Goal: Task Accomplishment & Management: Use online tool/utility

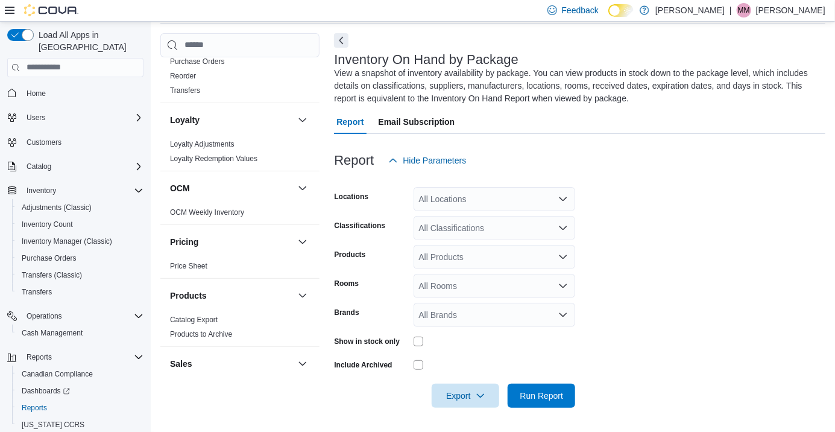
scroll to position [794, 0]
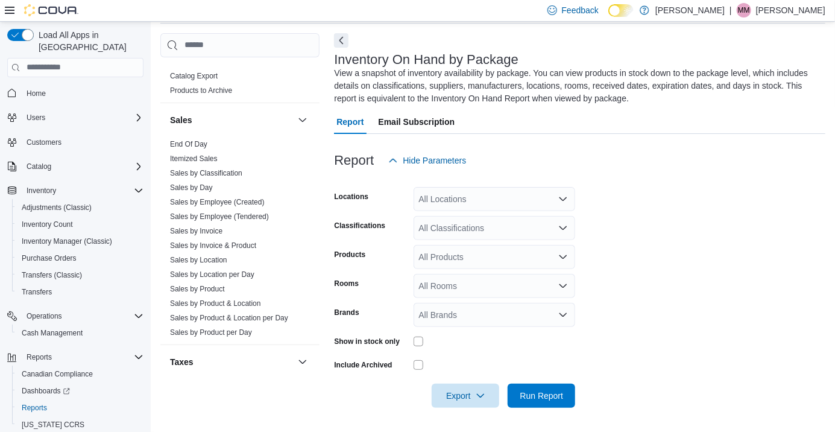
click at [203, 140] on link "End Of Day" at bounding box center [188, 144] width 37 height 8
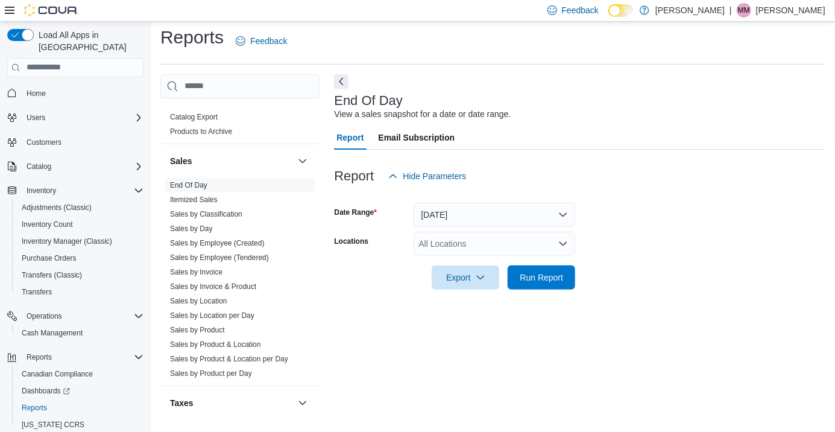
click at [490, 231] on div "All Locations" at bounding box center [495, 243] width 162 height 24
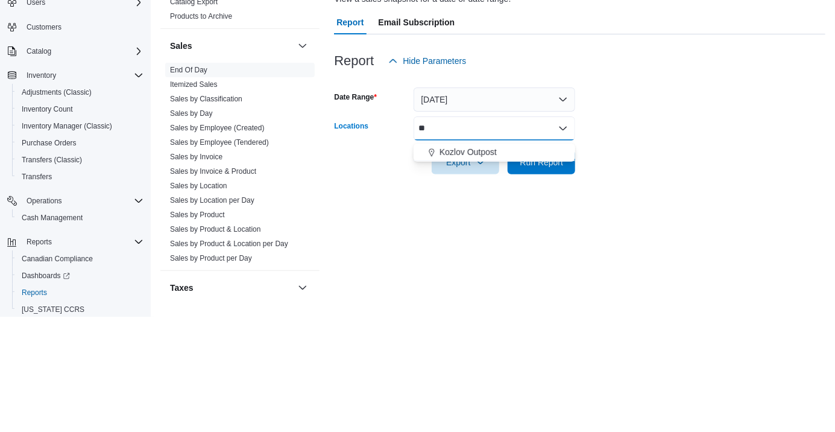
type input "**"
click at [486, 261] on span "Kozlov Outpost" at bounding box center [467, 267] width 57 height 12
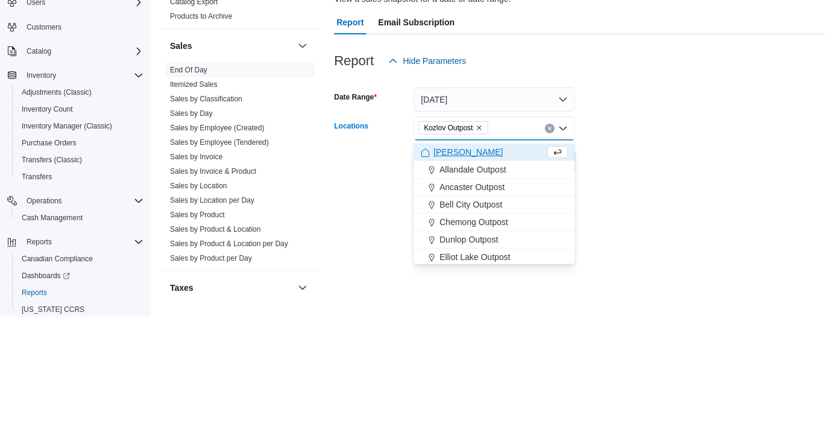
click at [703, 256] on div at bounding box center [579, 261] width 491 height 10
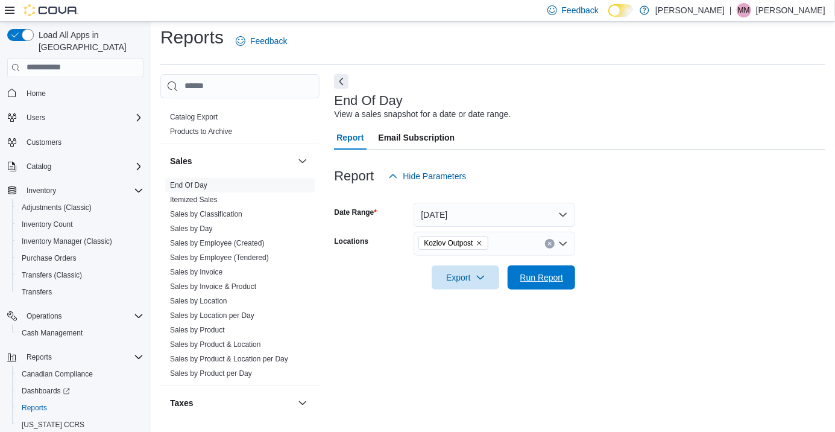
click at [535, 269] on span "Run Report" at bounding box center [541, 277] width 53 height 24
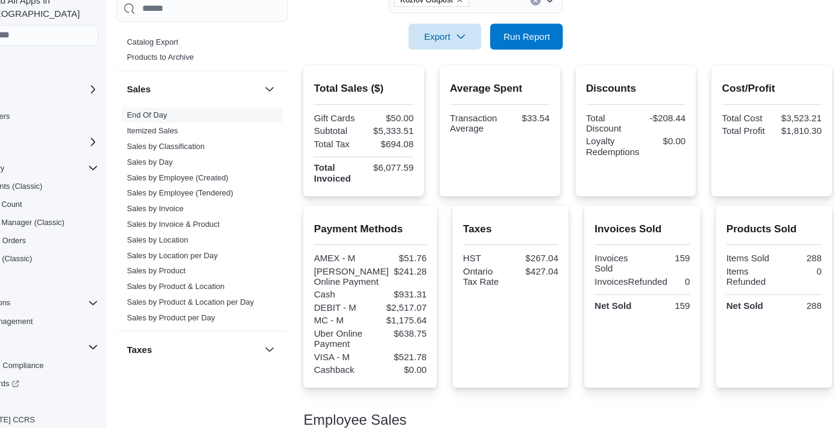
scroll to position [217, 0]
